Goal: Complete application form

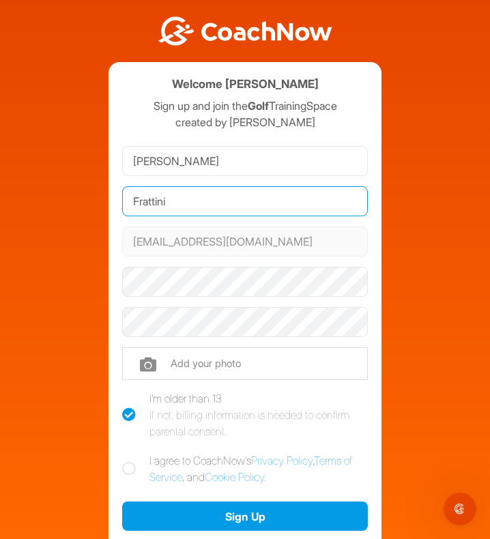
click at [168, 197] on input "Frattini" at bounding box center [244, 201] width 245 height 30
type input "Frattini Edwards"
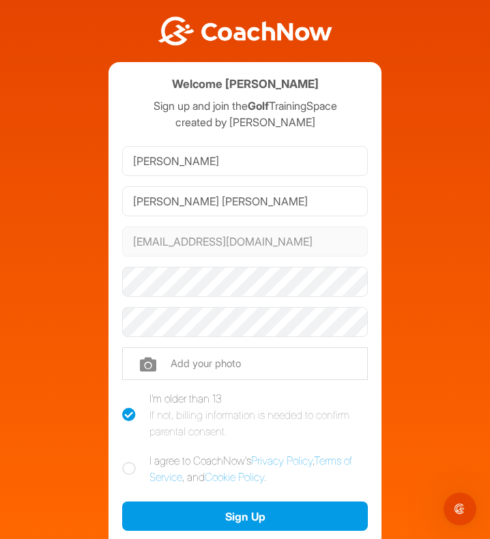
click at [86, 229] on div "Welcome Owen Frattini Edwards Sign up and join the Golf TrainingSpace created b…" at bounding box center [245, 302] width 476 height 605
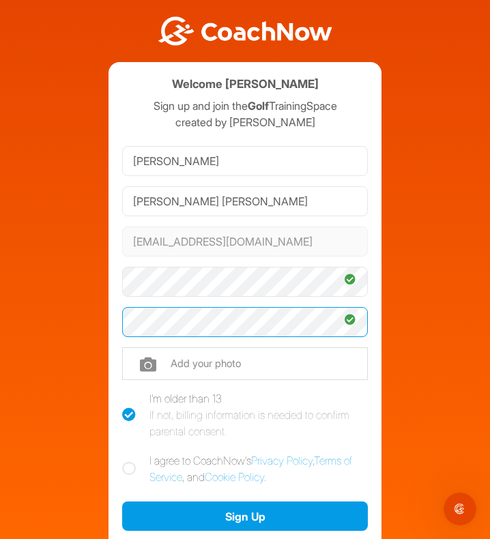
scroll to position [15, 0]
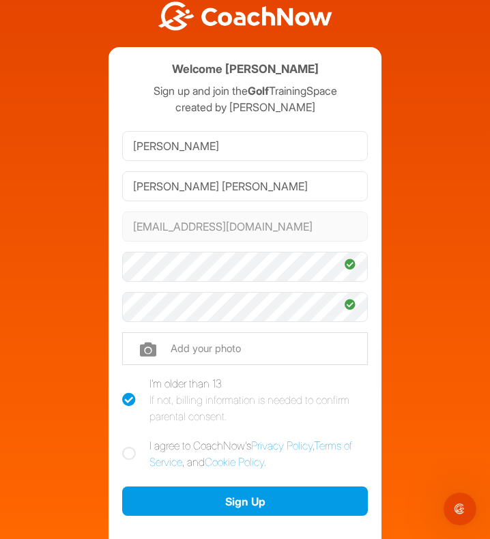
click at [122, 458] on icon at bounding box center [129, 454] width 14 height 14
click at [122, 446] on input "I agree to CoachNow's Privacy Policy , Terms of Service , and Cookie Policy ." at bounding box center [126, 441] width 9 height 9
checkbox input "true"
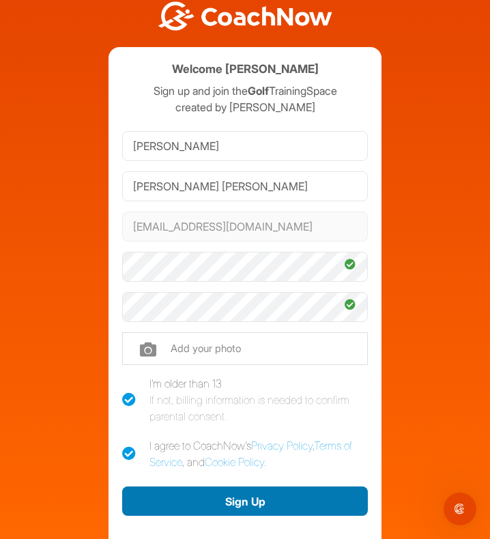
click at [153, 496] on button "Sign Up" at bounding box center [244, 500] width 245 height 29
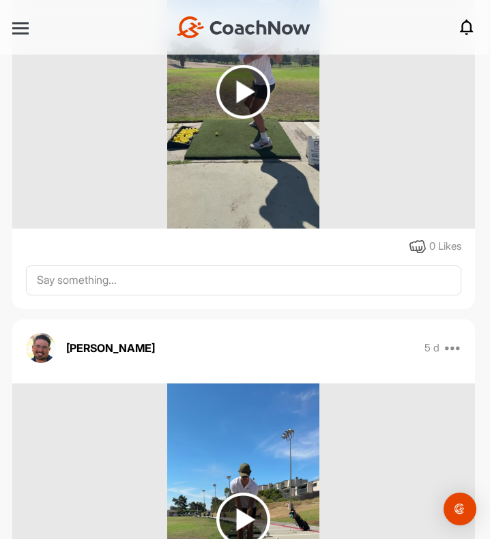
scroll to position [639, 0]
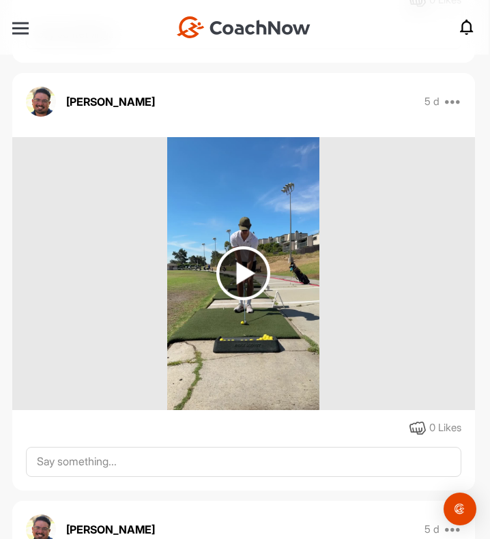
click at [233, 300] on img at bounding box center [243, 273] width 54 height 54
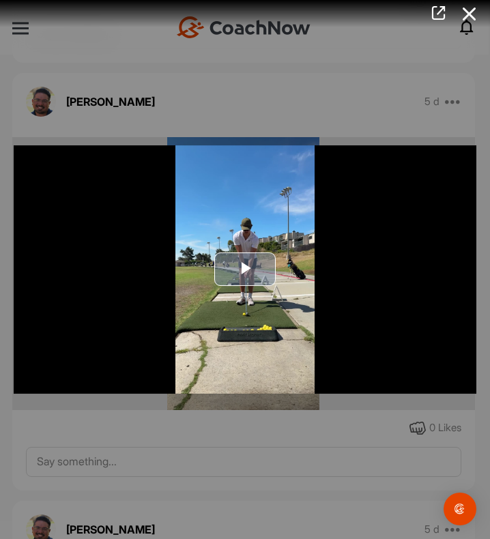
click at [245, 269] on span "Video Player" at bounding box center [245, 269] width 0 height 0
